Goal: Transaction & Acquisition: Purchase product/service

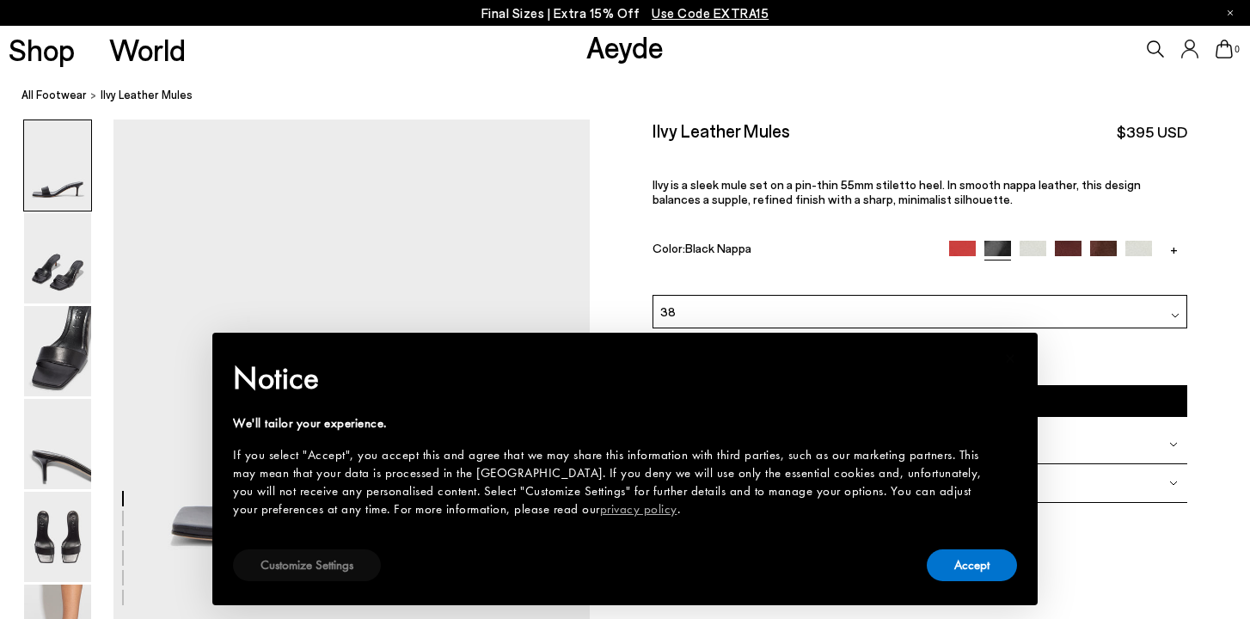
click at [309, 574] on button "Customize Settings" at bounding box center [307, 566] width 148 height 32
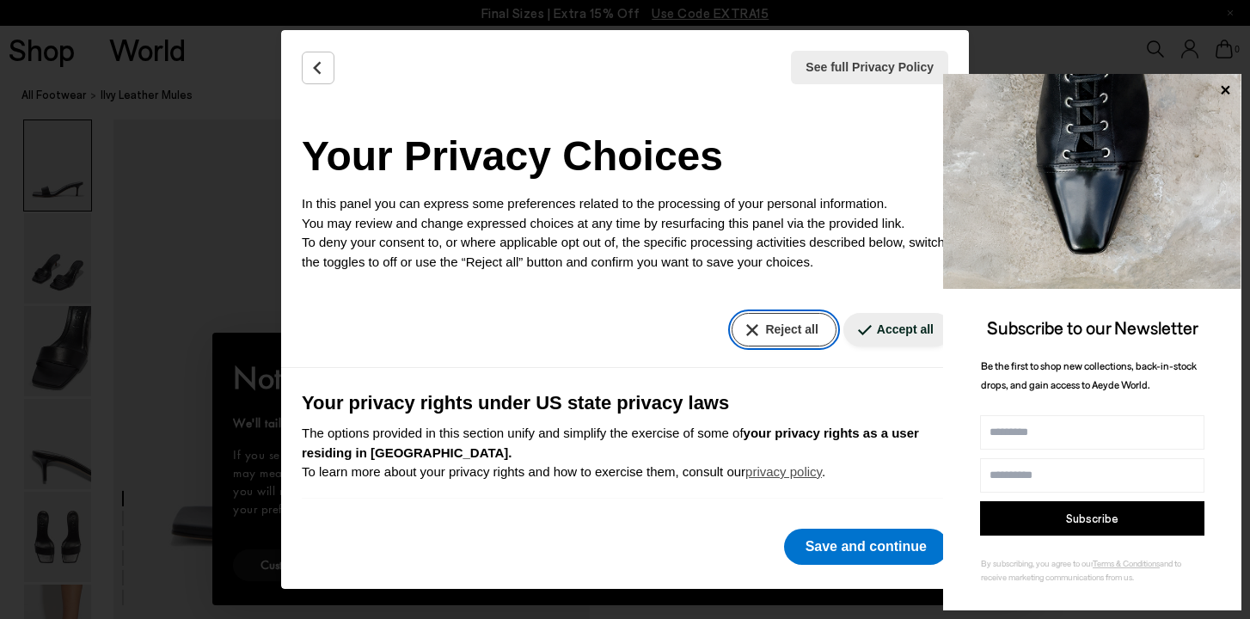
click at [790, 335] on button "Reject all" at bounding box center [784, 330] width 104 height 34
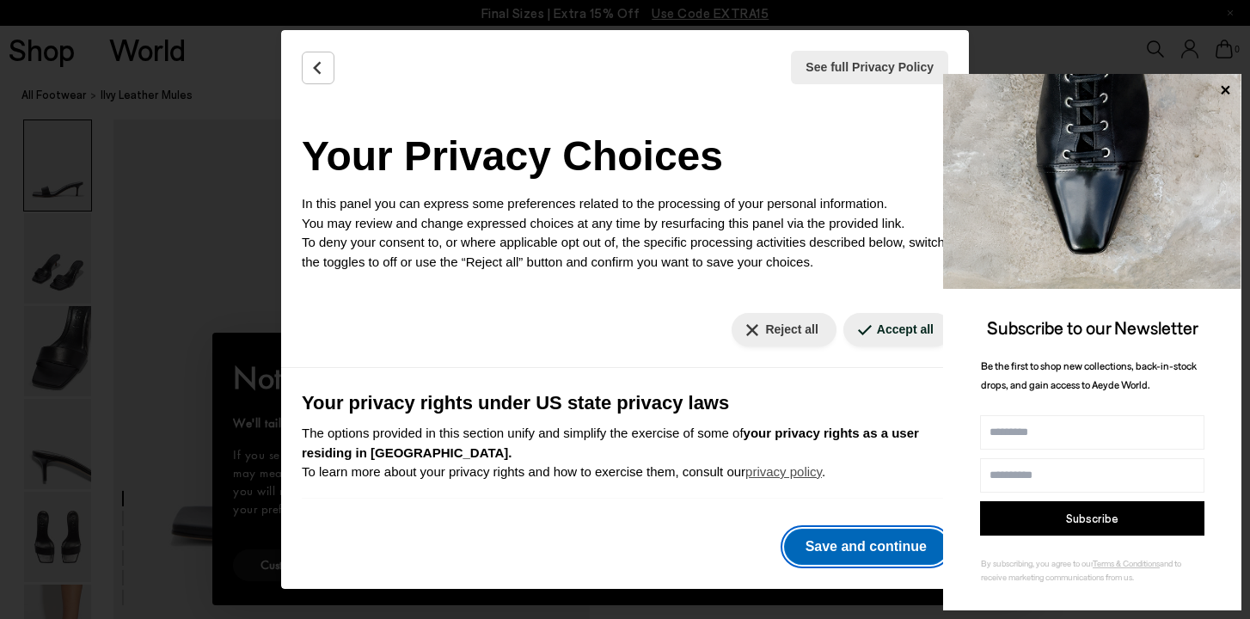
click at [837, 542] on button "Save and continue" at bounding box center [866, 547] width 164 height 36
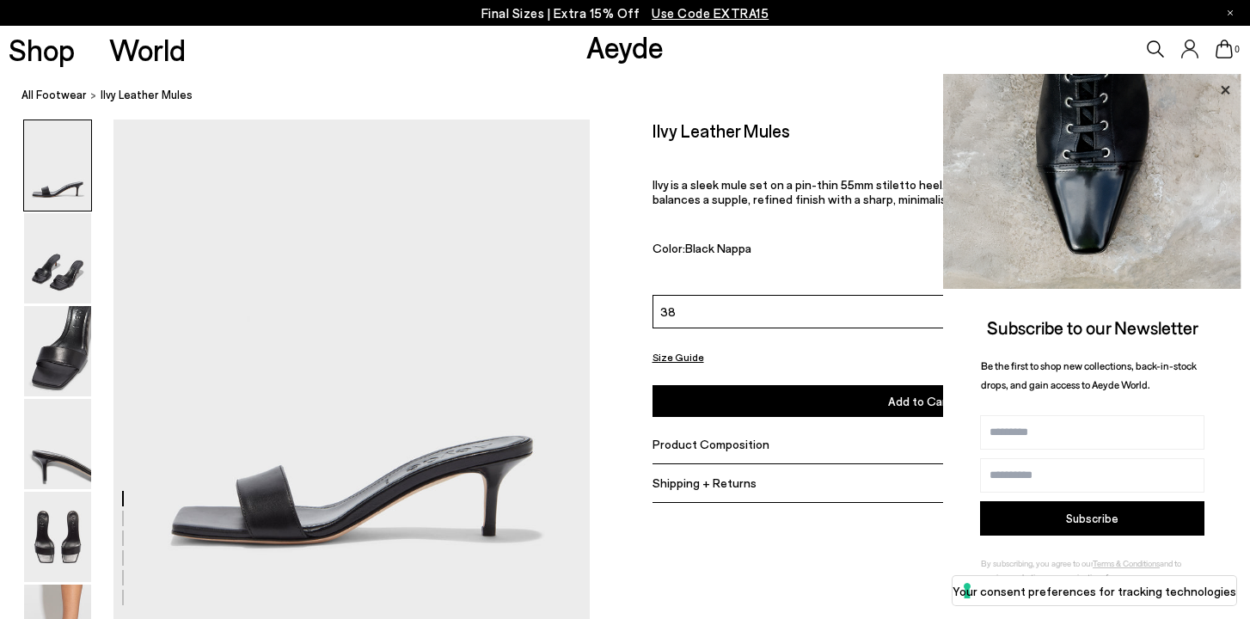
click at [1225, 88] on icon at bounding box center [1225, 89] width 9 height 9
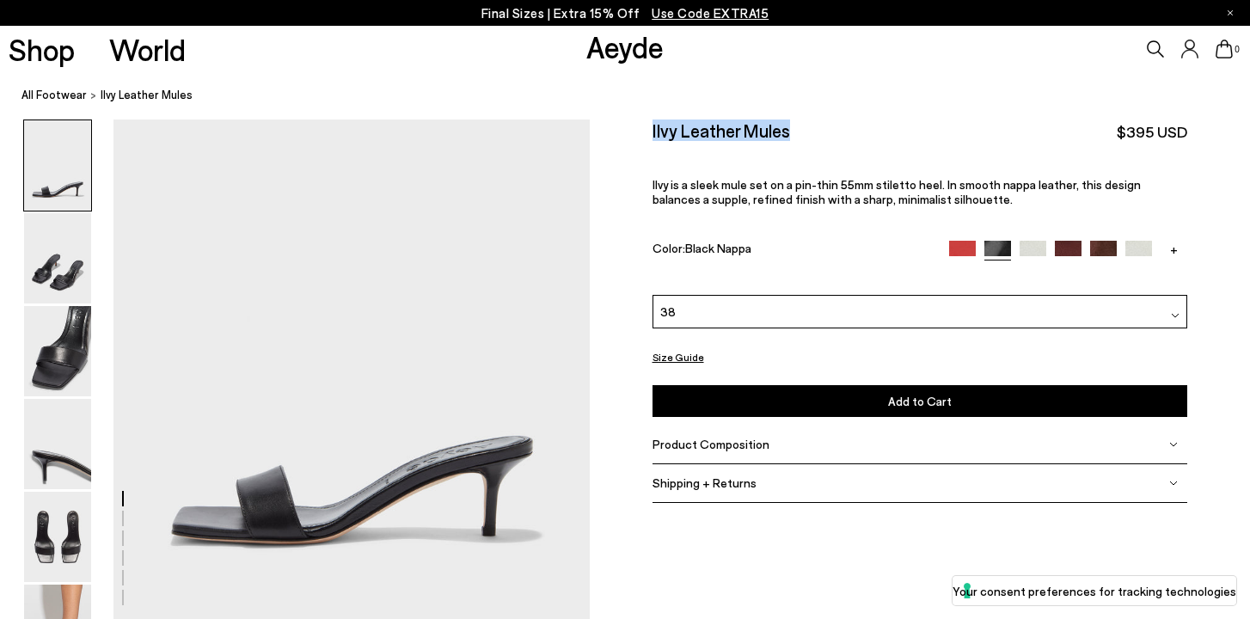
drag, startPoint x: 791, startPoint y: 128, endPoint x: 650, endPoint y: 121, distance: 141.2
click at [650, 121] on div "Size Guide Shoes Belt Our shoes come in European sizing. The easiest way to mea…" at bounding box center [920, 321] width 660 height 402
copy h2 "Ilvy Leather Mules"
click at [826, 134] on div "Ilvy Leather Mules $395 USD" at bounding box center [921, 131] width 536 height 23
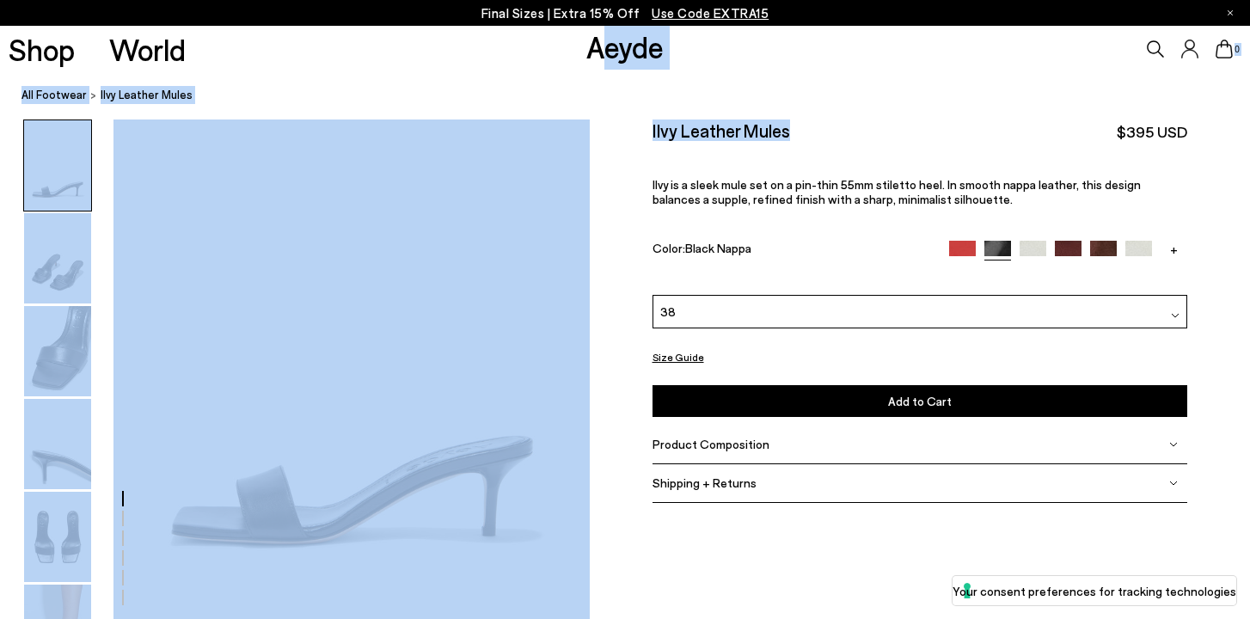
drag, startPoint x: 808, startPoint y: 134, endPoint x: 635, endPoint y: 76, distance: 183.3
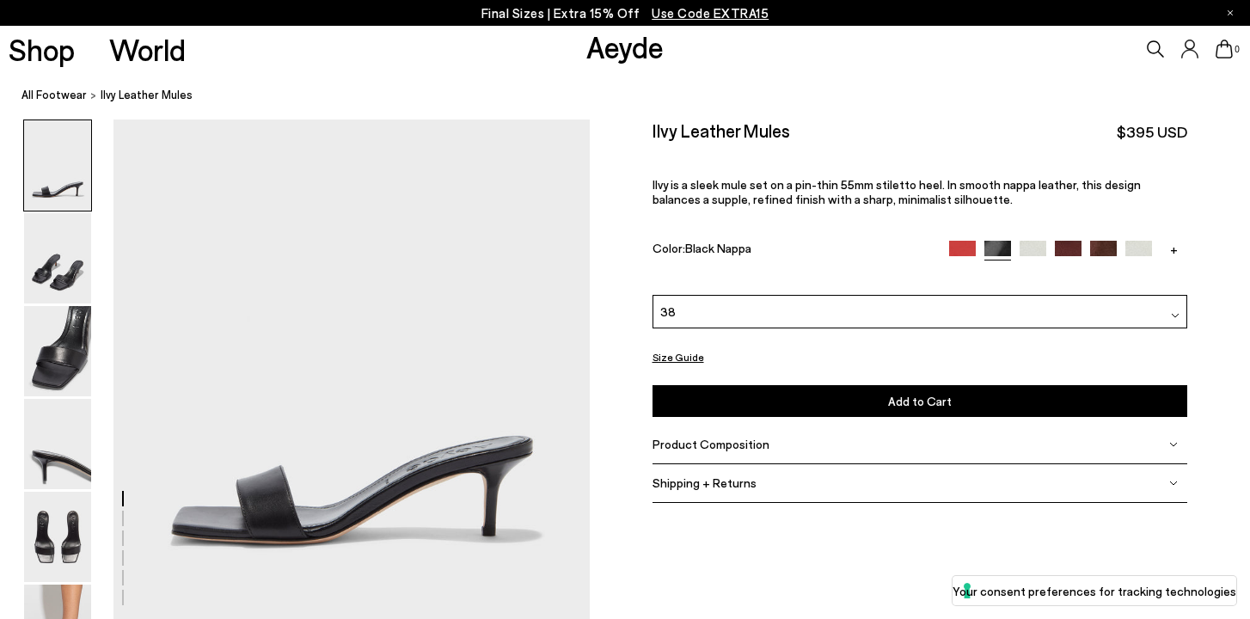
click at [667, 107] on nav "All Footwear Ilvy Leather Mules" at bounding box center [636, 95] width 1229 height 47
drag, startPoint x: 672, startPoint y: 58, endPoint x: 586, endPoint y: 46, distance: 86.8
click at [586, 46] on div "Shop World Aeyde 0" at bounding box center [625, 49] width 1250 height 46
copy link "Aeyde"
click at [824, 138] on div "Ilvy Leather Mules $395 USD" at bounding box center [921, 131] width 536 height 23
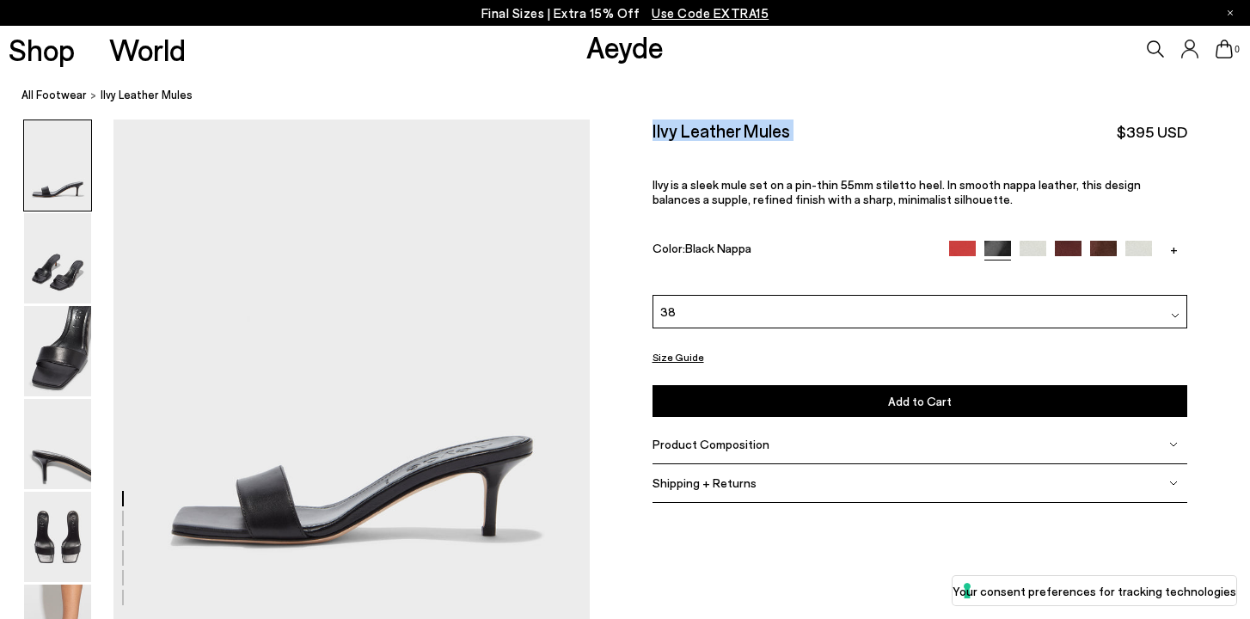
drag, startPoint x: 824, startPoint y: 138, endPoint x: 660, endPoint y: 135, distance: 163.4
click at [660, 135] on div "Ilvy Leather Mules $395 USD" at bounding box center [921, 131] width 536 height 23
copy div "Ilvy Leather Mules"
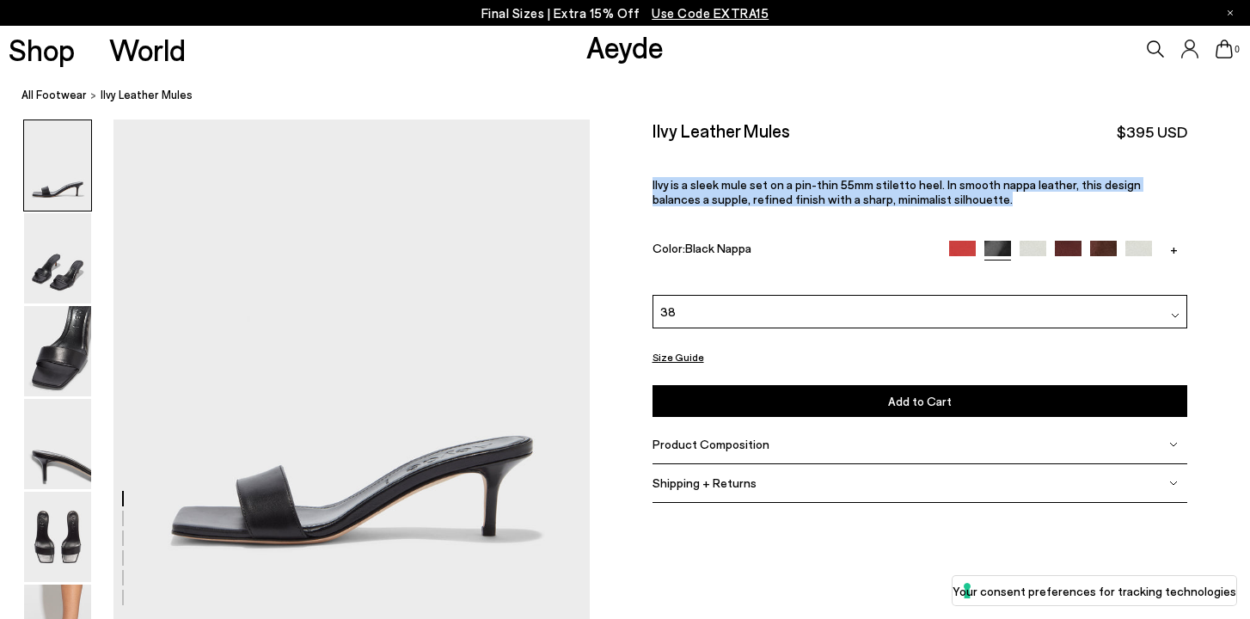
drag, startPoint x: 943, startPoint y: 187, endPoint x: 651, endPoint y: 170, distance: 292.1
click at [651, 170] on div "Size Guide Shoes Belt Our shoes come in European sizing. The easiest way to mea…" at bounding box center [920, 321] width 660 height 402
copy span "Ilvy is a sleek mule set on a pin-thin 55mm stiletto heel. In smooth nappa leat…"
